Goal: Transaction & Acquisition: Purchase product/service

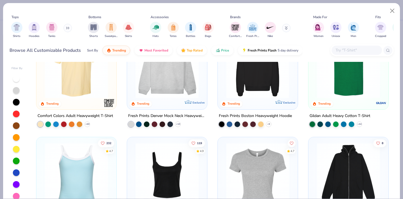
scroll to position [35, 0]
click at [391, 13] on button "Close" at bounding box center [392, 11] width 11 height 11
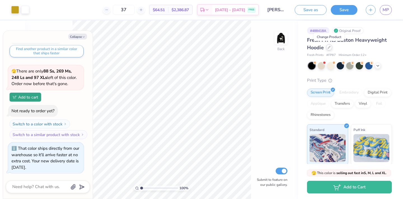
click at [328, 47] on icon at bounding box center [328, 47] width 3 height 3
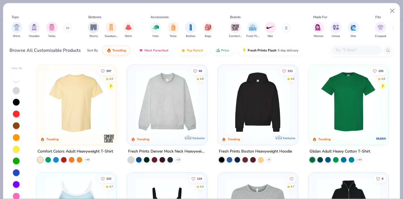
click at [66, 29] on button at bounding box center [67, 28] width 8 height 8
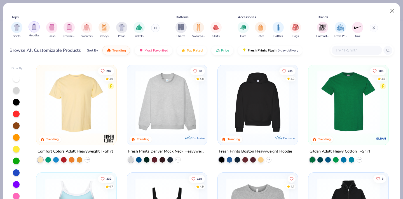
click at [34, 30] on div "filter for Hoodies" at bounding box center [34, 26] width 11 height 11
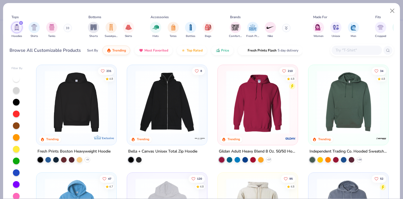
click at [269, 98] on img at bounding box center [257, 101] width 69 height 63
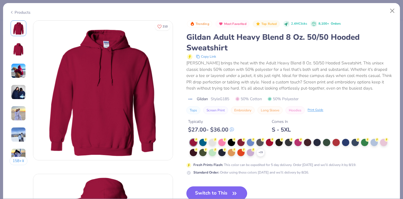
click at [223, 189] on button "Switch to This" at bounding box center [216, 193] width 61 height 14
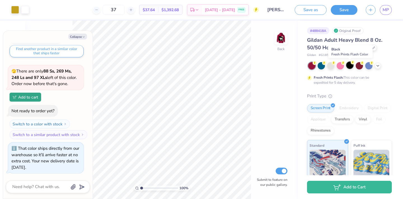
click at [350, 68] on div at bounding box center [349, 65] width 7 height 7
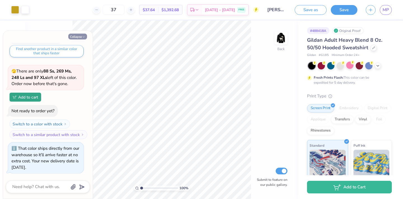
click at [81, 37] on button "Collapse" at bounding box center [77, 37] width 19 height 6
type textarea "x"
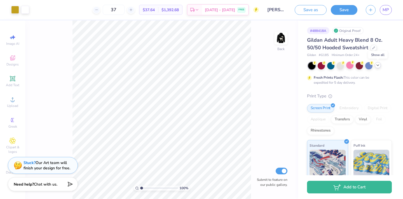
click at [379, 67] on icon at bounding box center [377, 65] width 4 height 4
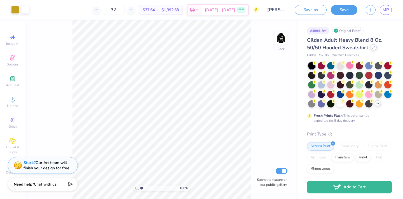
click at [372, 48] on icon at bounding box center [373, 47] width 3 height 3
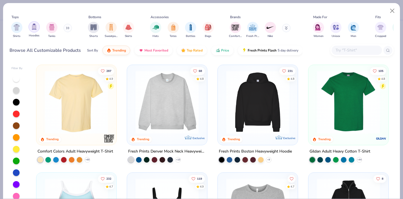
click at [36, 28] on img "filter for Hoodies" at bounding box center [34, 26] width 6 height 6
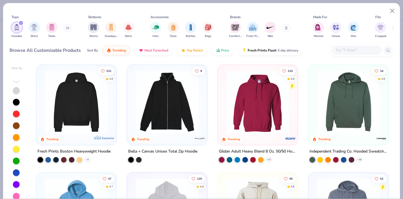
click at [80, 120] on img at bounding box center [76, 101] width 69 height 63
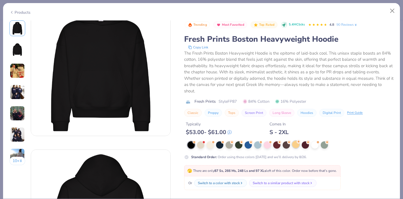
scroll to position [30, 0]
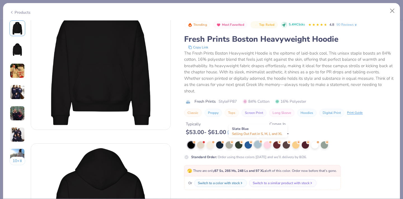
click at [259, 146] on div at bounding box center [257, 144] width 7 height 7
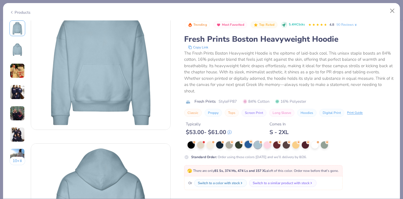
click at [247, 147] on div at bounding box center [247, 144] width 7 height 7
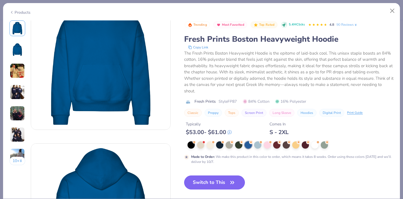
click at [226, 186] on button "Switch to This" at bounding box center [214, 182] width 61 height 14
type input "50"
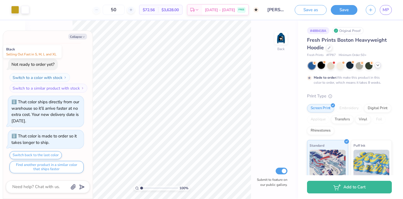
click at [321, 65] on div at bounding box center [320, 65] width 7 height 7
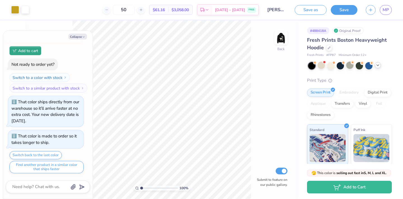
scroll to position [460, 0]
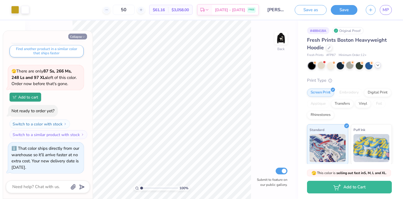
click at [78, 36] on button "Collapse" at bounding box center [77, 37] width 19 height 6
type textarea "x"
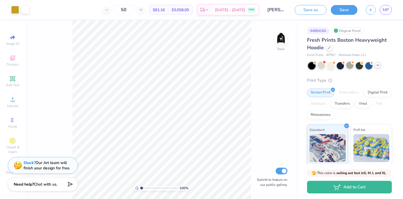
click at [115, 6] on div "50" at bounding box center [124, 10] width 42 height 10
click at [108, 10] on icon at bounding box center [107, 10] width 4 height 4
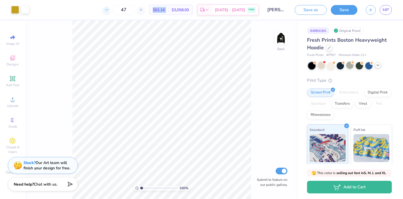
click at [108, 10] on icon at bounding box center [107, 10] width 4 height 4
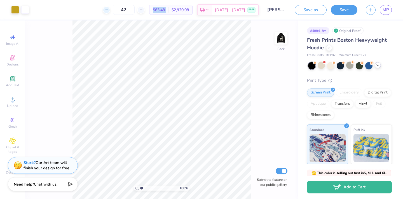
click at [108, 10] on icon at bounding box center [107, 10] width 4 height 4
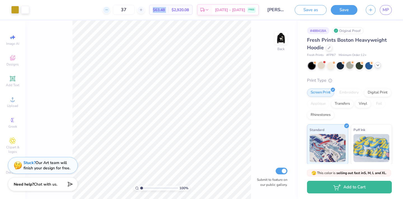
click at [108, 10] on icon at bounding box center [107, 10] width 4 height 4
click at [143, 9] on icon at bounding box center [141, 10] width 4 height 4
click at [327, 47] on div at bounding box center [329, 47] width 6 height 6
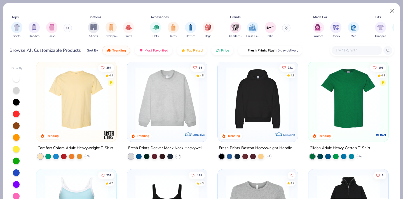
scroll to position [3, 0]
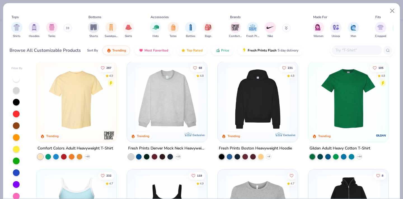
click at [67, 31] on button at bounding box center [67, 28] width 8 height 8
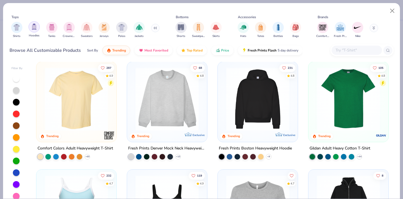
click at [33, 29] on img "filter for Hoodies" at bounding box center [34, 26] width 6 height 6
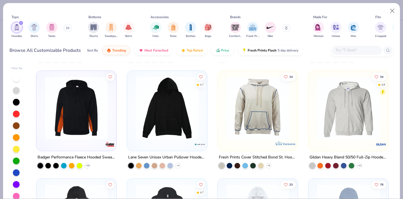
scroll to position [317, 0]
click at [183, 129] on img at bounding box center [167, 107] width 69 height 63
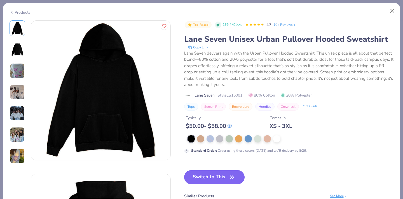
click at [208, 178] on button "Switch to This" at bounding box center [214, 177] width 61 height 14
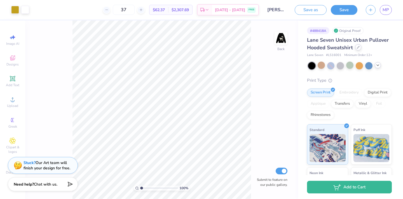
click at [357, 49] on div at bounding box center [358, 47] width 6 height 6
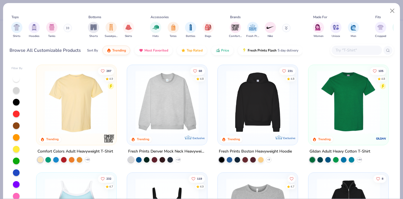
click at [186, 114] on img at bounding box center [167, 101] width 69 height 63
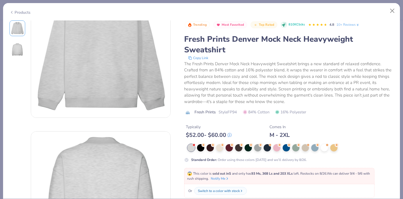
scroll to position [49, 0]
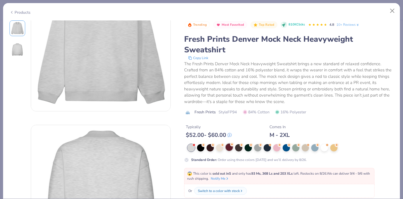
click at [232, 148] on div at bounding box center [228, 146] width 7 height 7
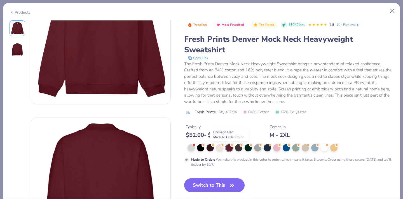
scroll to position [56, 0]
click at [226, 185] on button "Switch to This" at bounding box center [214, 185] width 61 height 14
type input "50"
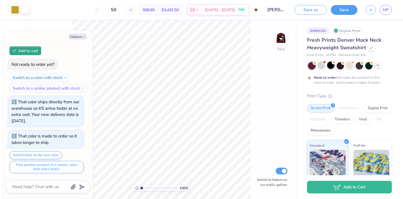
click at [330, 67] on div at bounding box center [330, 65] width 7 height 7
click at [110, 10] on div "50" at bounding box center [114, 10] width 42 height 10
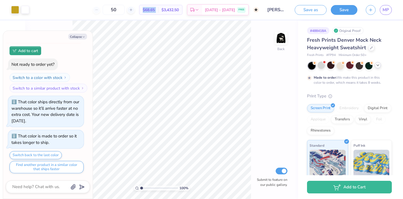
click at [110, 10] on div "50" at bounding box center [114, 10] width 42 height 10
click at [107, 10] on div "50" at bounding box center [114, 10] width 42 height 10
click at [370, 48] on icon at bounding box center [371, 47] width 3 height 3
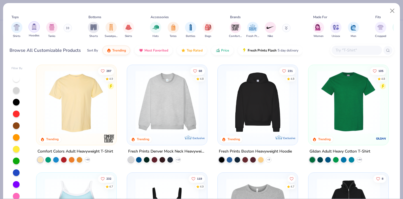
click at [37, 27] on div "filter for Hoodies" at bounding box center [34, 26] width 11 height 11
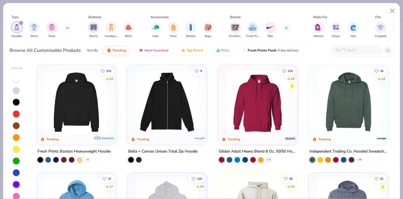
click at [290, 103] on img at bounding box center [257, 101] width 69 height 63
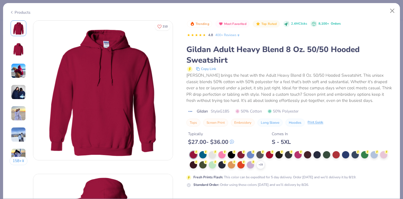
click at [106, 43] on img at bounding box center [102, 90] width 139 height 139
click at [20, 92] on img at bounding box center [18, 91] width 15 height 15
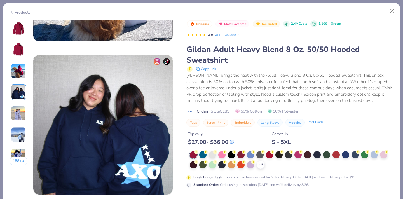
scroll to position [460, 0]
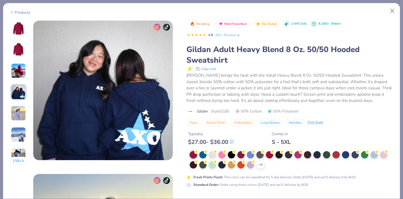
click at [18, 30] on img at bounding box center [18, 28] width 13 height 13
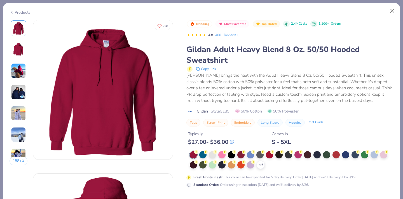
scroll to position [0, 0]
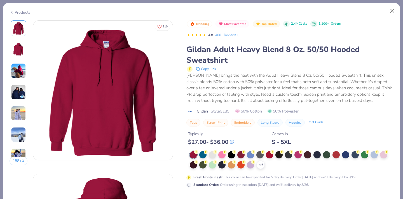
click at [13, 65] on img at bounding box center [18, 70] width 15 height 15
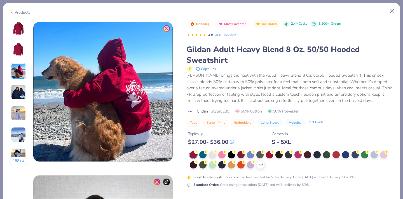
scroll to position [306, 0]
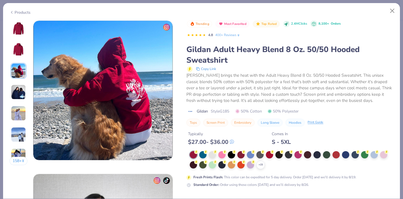
click at [20, 93] on img at bounding box center [18, 91] width 15 height 15
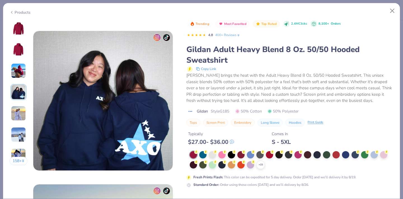
scroll to position [460, 0]
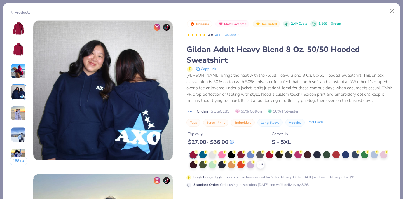
click at [22, 115] on img at bounding box center [18, 113] width 15 height 15
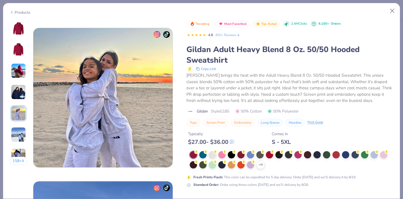
scroll to position [613, 0]
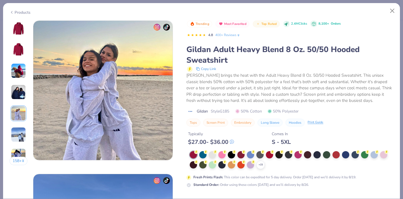
click at [20, 136] on img at bounding box center [18, 134] width 15 height 15
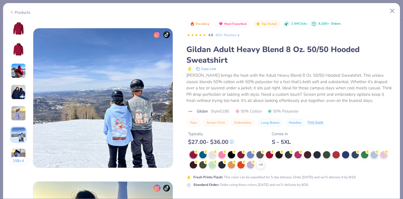
scroll to position [766, 0]
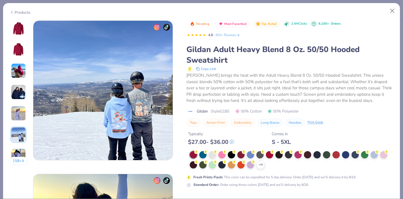
click at [22, 158] on div at bounding box center [23, 161] width 3 height 6
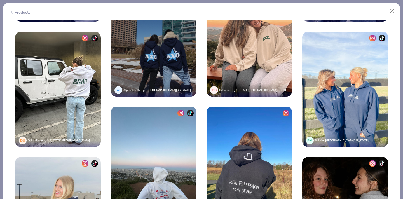
scroll to position [1232, 0]
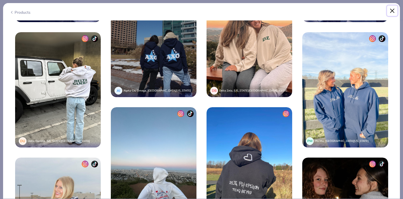
click at [390, 11] on button "Close" at bounding box center [392, 11] width 11 height 11
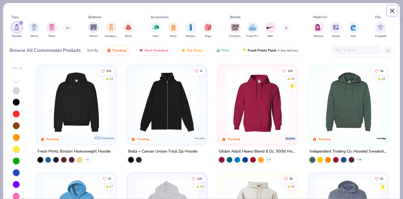
click at [390, 11] on button "Close" at bounding box center [392, 11] width 11 height 11
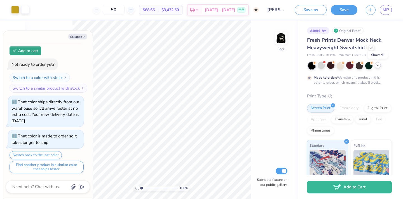
click at [378, 66] on icon at bounding box center [377, 65] width 4 height 4
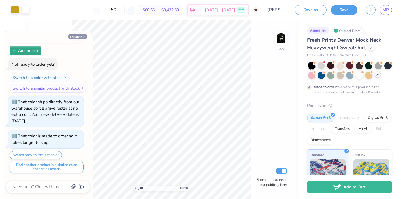
click at [82, 36] on icon "button" at bounding box center [83, 36] width 3 height 3
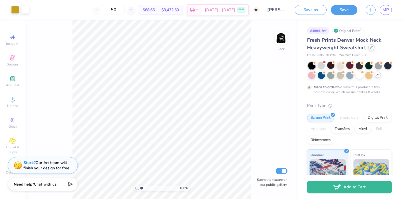
click at [371, 48] on icon at bounding box center [371, 47] width 3 height 3
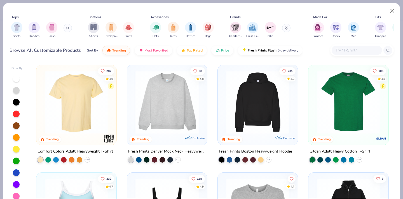
click at [67, 28] on icon at bounding box center [66, 28] width 1 height 2
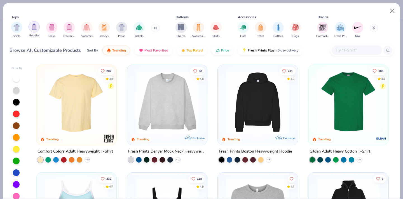
click at [36, 29] on img "filter for Hoodies" at bounding box center [34, 26] width 6 height 6
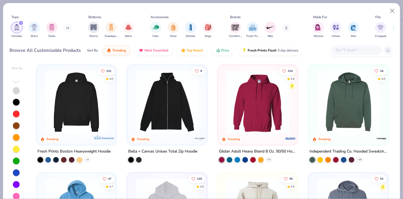
click at [244, 86] on img at bounding box center [257, 101] width 69 height 63
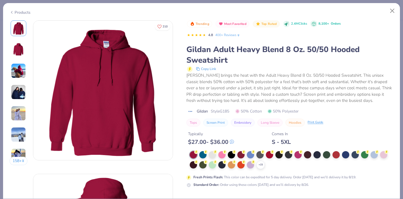
click at [274, 155] on div "+ 15" at bounding box center [292, 160] width 204 height 18
click at [281, 154] on div at bounding box center [278, 153] width 7 height 7
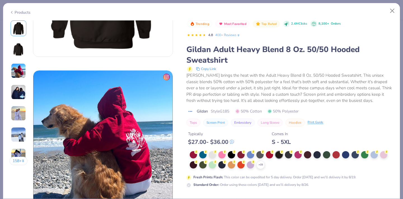
scroll to position [255, 0]
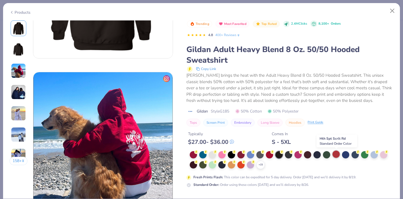
click at [336, 154] on div at bounding box center [335, 153] width 7 height 7
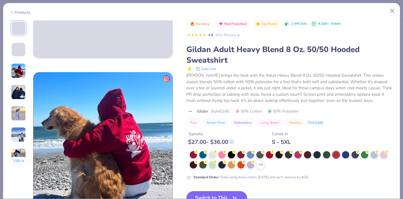
click at [220, 194] on button "Switch to This" at bounding box center [216, 198] width 61 height 14
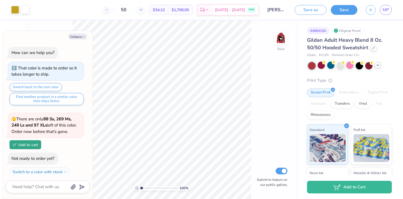
scroll to position [540, 0]
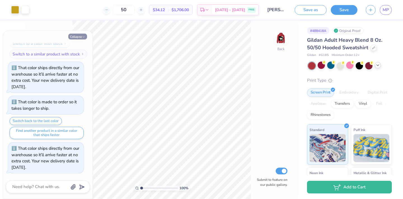
click at [84, 36] on icon "button" at bounding box center [83, 36] width 3 height 3
type textarea "x"
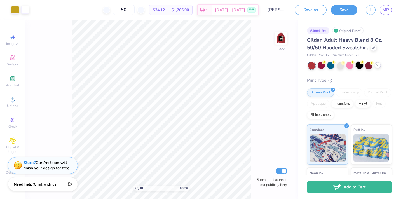
click at [358, 65] on div at bounding box center [358, 65] width 7 height 7
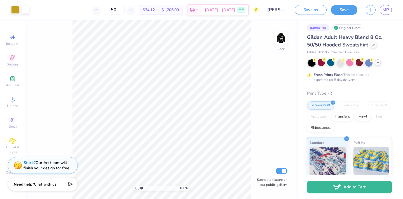
scroll to position [3, 0]
click at [98, 10] on icon at bounding box center [96, 10] width 4 height 4
drag, startPoint x: 127, startPoint y: 10, endPoint x: 115, endPoint y: 8, distance: 11.5
click at [115, 9] on input "49" at bounding box center [114, 10] width 22 height 10
type input "37"
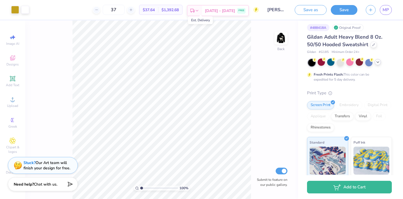
click at [193, 9] on rect at bounding box center [191, 10] width 3 height 3
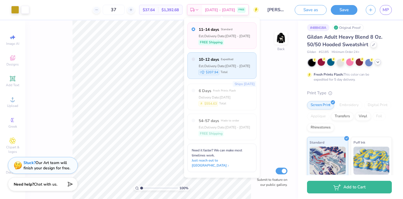
click at [238, 58] on label "10–12 days Expedited" at bounding box center [223, 59] width 51 height 6
radio input "false"
radio input "true"
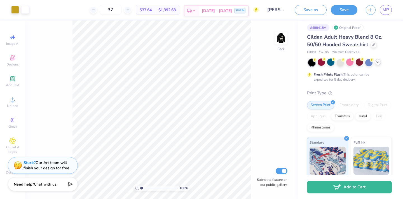
click at [215, 10] on span "[DATE] - [DATE]" at bounding box center [217, 11] width 30 height 6
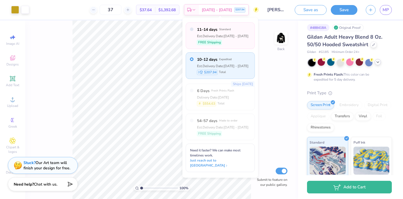
click at [216, 41] on span "FREE Shipping" at bounding box center [209, 42] width 23 height 5
radio input "true"
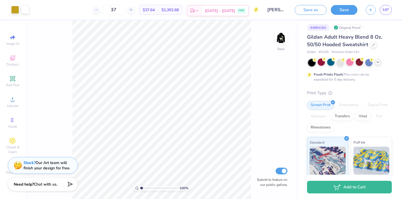
click at [202, 8] on div "Est. Delivery" at bounding box center [194, 11] width 15 height 10
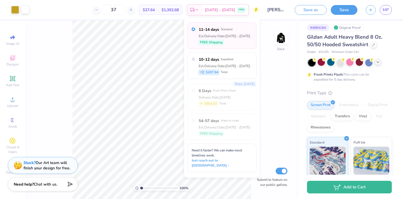
click at [66, 55] on div "100 % Back Submit to feature on our public gallery." at bounding box center [161, 109] width 273 height 178
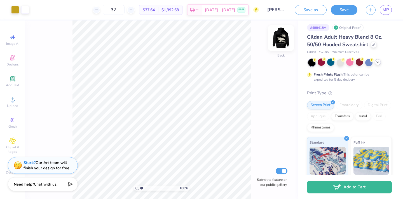
click at [283, 36] on img at bounding box center [280, 38] width 22 height 22
